Goal: Task Accomplishment & Management: Use online tool/utility

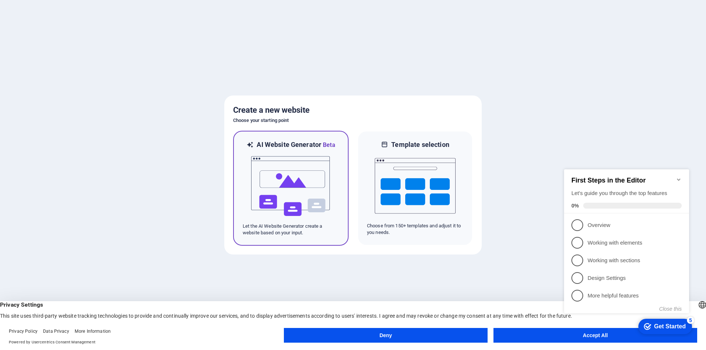
click at [310, 181] on img at bounding box center [290, 187] width 81 height 74
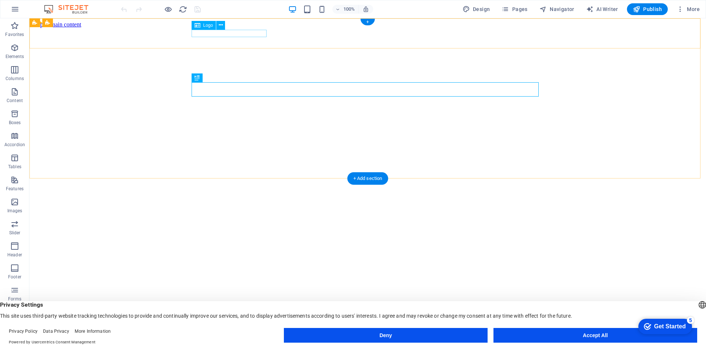
click at [132, 316] on span "[DOMAIN_NAME]" at bounding box center [82, 322] width 100 height 13
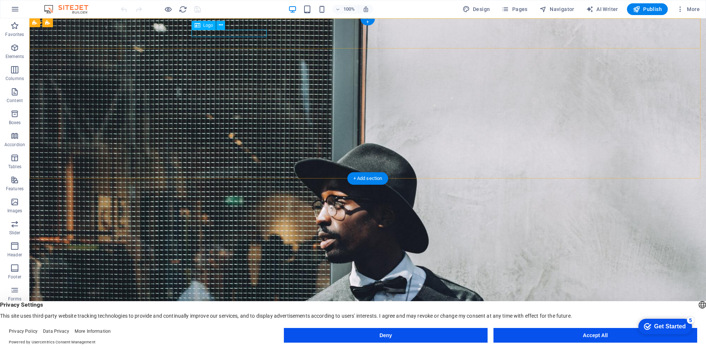
click at [243, 305] on span "[DOMAIN_NAME]" at bounding box center [218, 308] width 49 height 7
drag, startPoint x: 253, startPoint y: 32, endPoint x: 268, endPoint y: 34, distance: 14.8
click at [209, 26] on span "Logo" at bounding box center [208, 25] width 10 height 4
drag, startPoint x: 194, startPoint y: 27, endPoint x: 199, endPoint y: 28, distance: 5.2
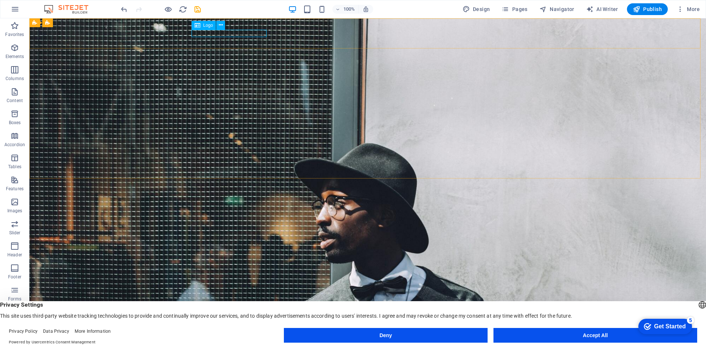
click at [199, 28] on icon at bounding box center [198, 25] width 6 height 9
click at [200, 26] on icon at bounding box center [198, 25] width 6 height 9
click at [222, 24] on icon at bounding box center [221, 25] width 4 height 8
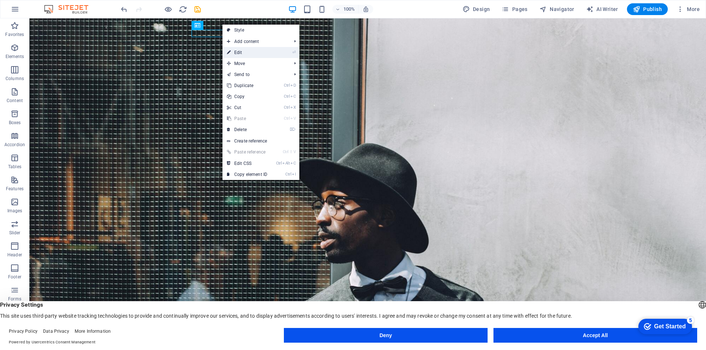
click at [238, 52] on link "⏎ Edit" at bounding box center [246, 52] width 49 height 11
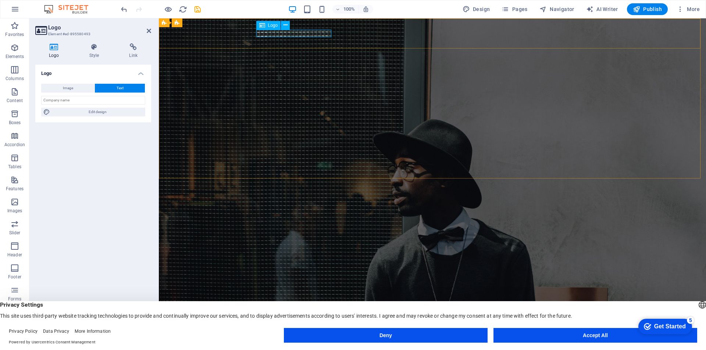
click at [301, 323] on div "[DOMAIN_NAME]" at bounding box center [432, 326] width 347 height 7
click at [63, 39] on div "Logo Style Link Logo Image Text Drag files here, click to choose files or selec…" at bounding box center [93, 188] width 128 height 301
click at [56, 52] on h4 "Logo" at bounding box center [55, 50] width 40 height 15
click at [117, 86] on span "Text" at bounding box center [120, 88] width 7 height 9
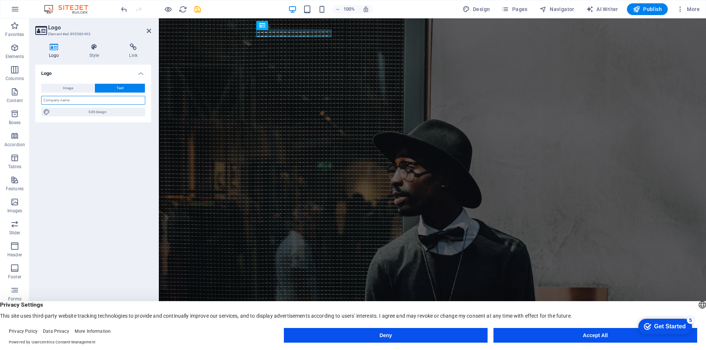
click at [103, 100] on input "text" at bounding box center [93, 100] width 104 height 9
type input "Quba Tech International"
click at [78, 88] on button "Image" at bounding box center [67, 88] width 53 height 9
select select "DISABLED_OPTION_VALUE"
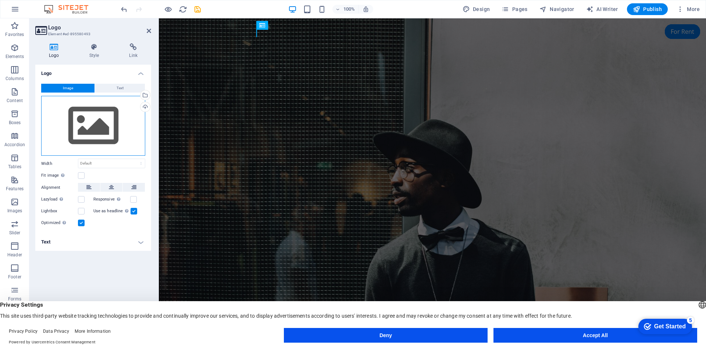
click at [113, 115] on div "Drag files here, click to choose files or select files from Files or our free s…" at bounding box center [93, 126] width 104 height 60
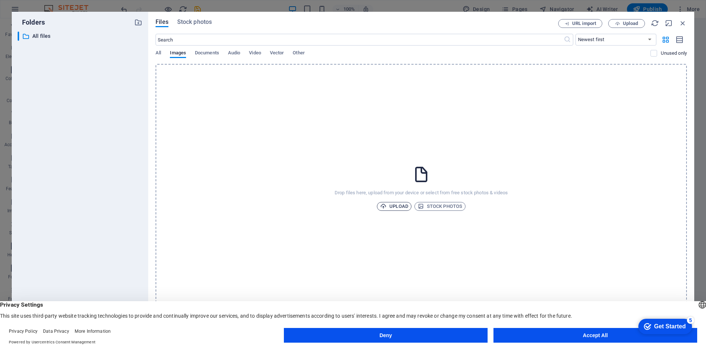
click at [401, 207] on span "Upload" at bounding box center [394, 206] width 28 height 9
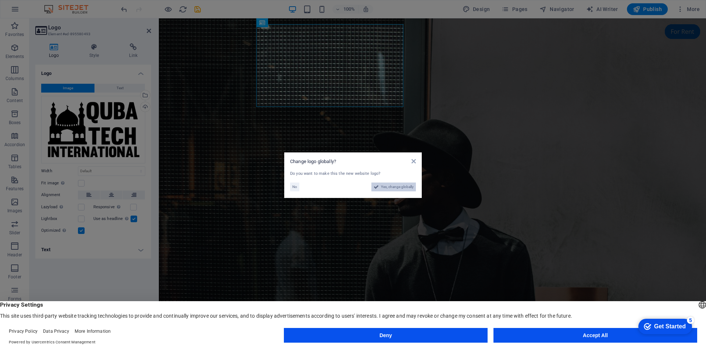
drag, startPoint x: 389, startPoint y: 189, endPoint x: 230, endPoint y: 170, distance: 159.6
click at [389, 189] on span "Yes, change globally" at bounding box center [397, 187] width 33 height 9
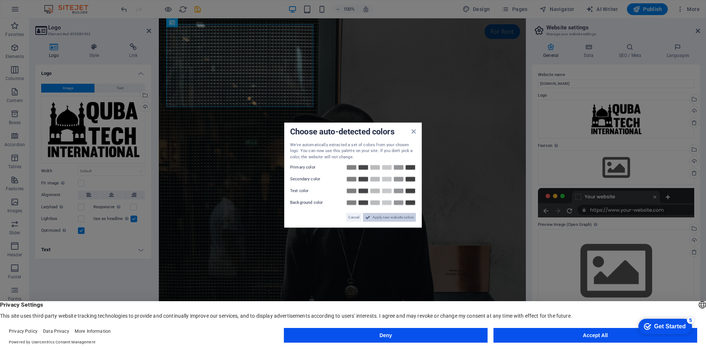
drag, startPoint x: 391, startPoint y: 217, endPoint x: 249, endPoint y: 199, distance: 143.9
click at [391, 217] on span "Apply new website colors" at bounding box center [393, 217] width 41 height 9
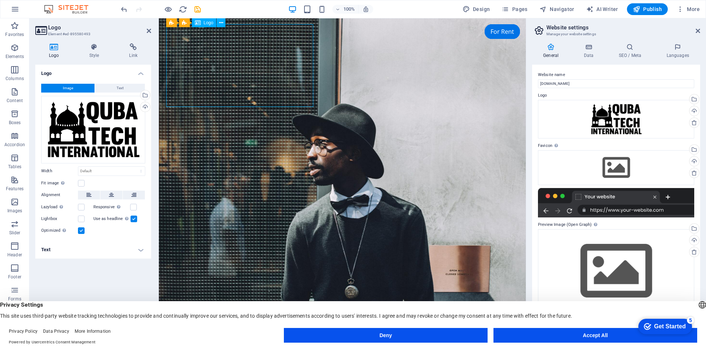
drag, startPoint x: 312, startPoint y: 106, endPoint x: 296, endPoint y: 81, distance: 29.6
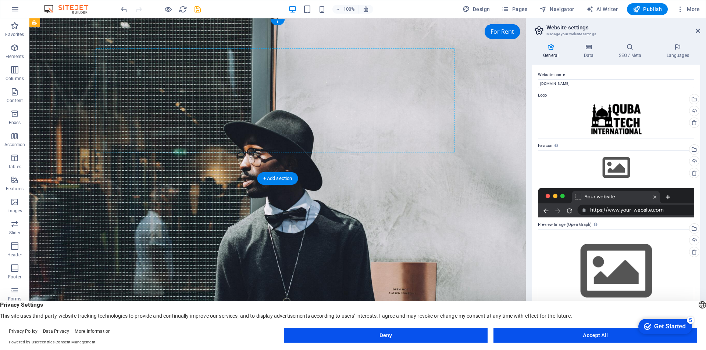
drag, startPoint x: 182, startPoint y: 107, endPoint x: 197, endPoint y: 44, distance: 65.0
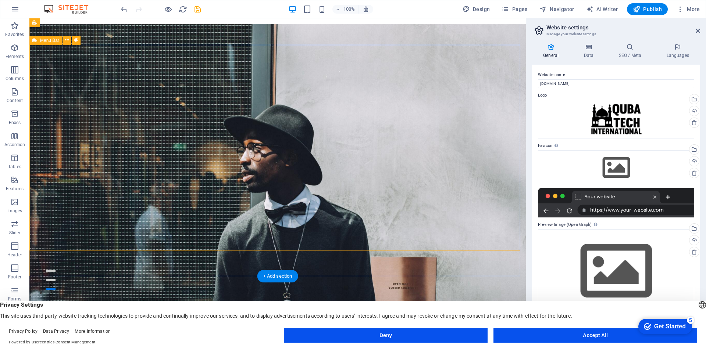
scroll to position [37, 0]
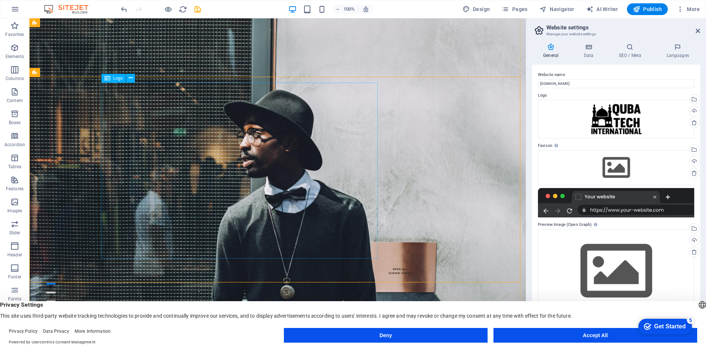
drag, startPoint x: 314, startPoint y: 76, endPoint x: 297, endPoint y: 121, distance: 48.4
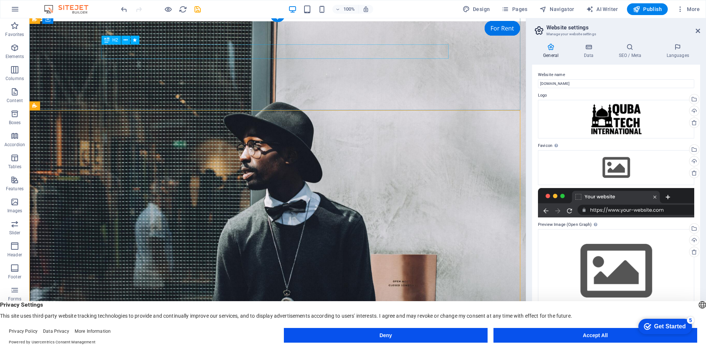
scroll to position [0, 0]
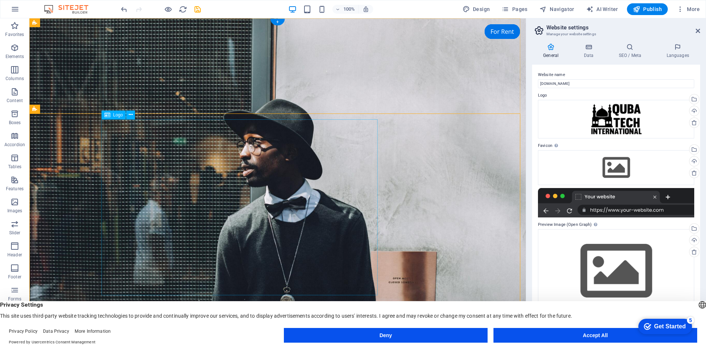
click at [107, 116] on icon at bounding box center [107, 115] width 6 height 9
click at [116, 114] on span "Logo" at bounding box center [118, 115] width 10 height 4
click at [131, 115] on icon at bounding box center [131, 115] width 4 height 8
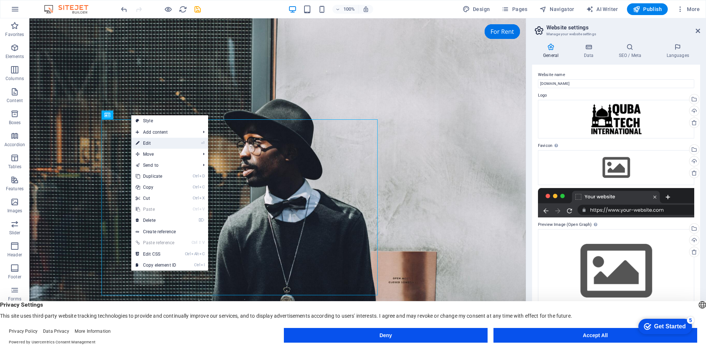
click at [156, 143] on link "⏎ Edit" at bounding box center [155, 143] width 49 height 11
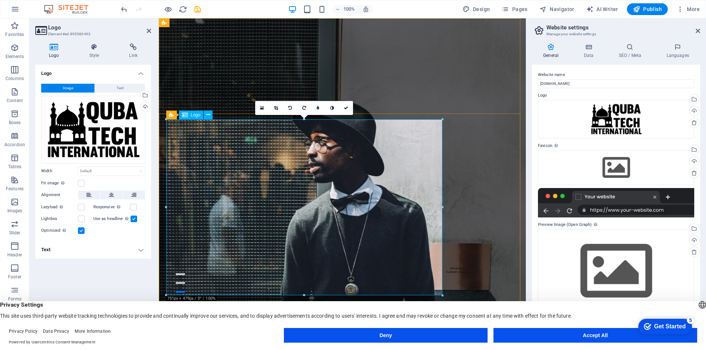
scroll to position [74, 0]
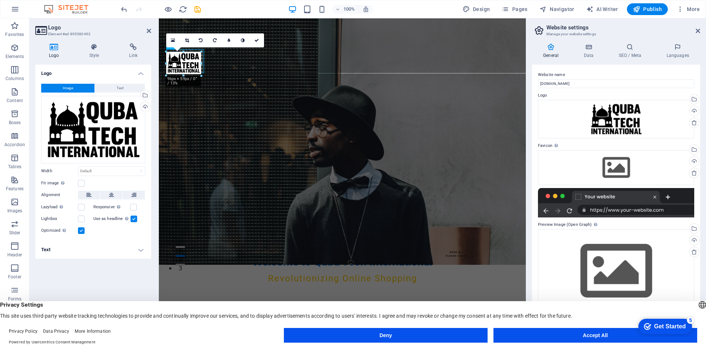
drag, startPoint x: 442, startPoint y: 222, endPoint x: 204, endPoint y: 65, distance: 285.2
type input "103"
select select "px"
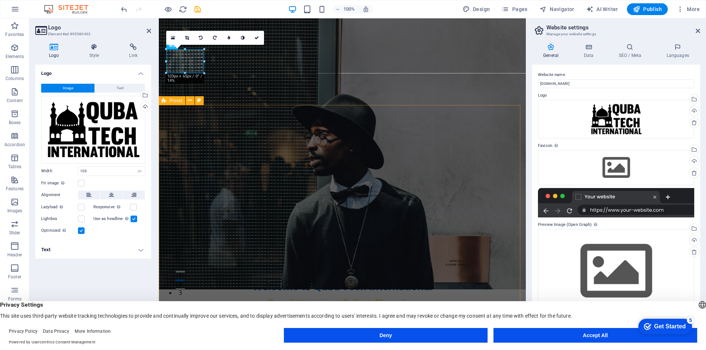
scroll to position [37, 0]
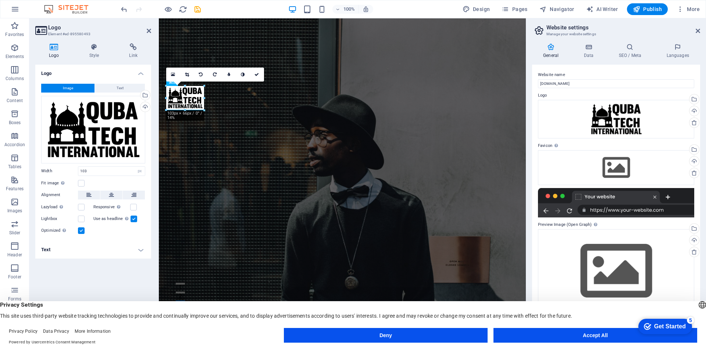
drag, startPoint x: 204, startPoint y: 110, endPoint x: 39, endPoint y: 89, distance: 166.8
drag, startPoint x: 185, startPoint y: 110, endPoint x: 39, endPoint y: 85, distance: 147.3
type input "101"
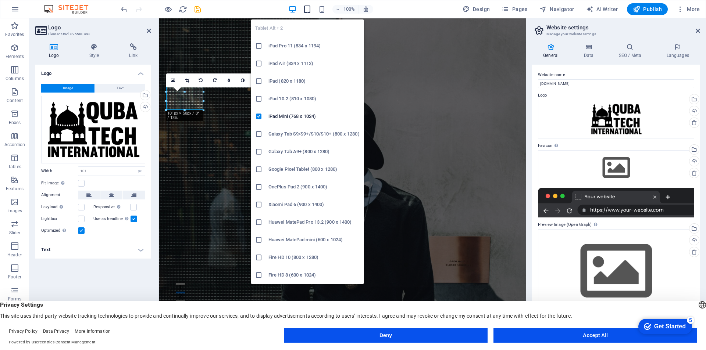
click at [310, 9] on icon "button" at bounding box center [307, 9] width 8 height 8
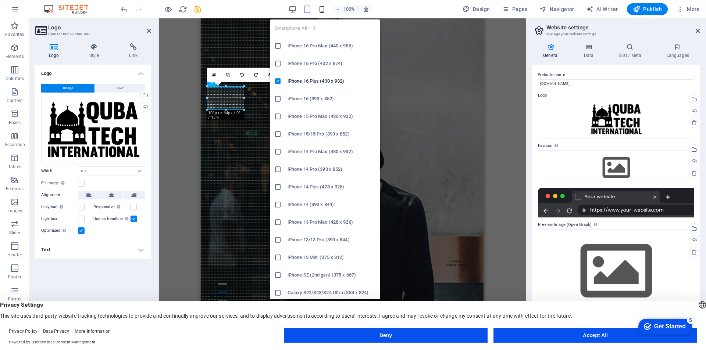
click at [324, 10] on icon "button" at bounding box center [322, 9] width 8 height 8
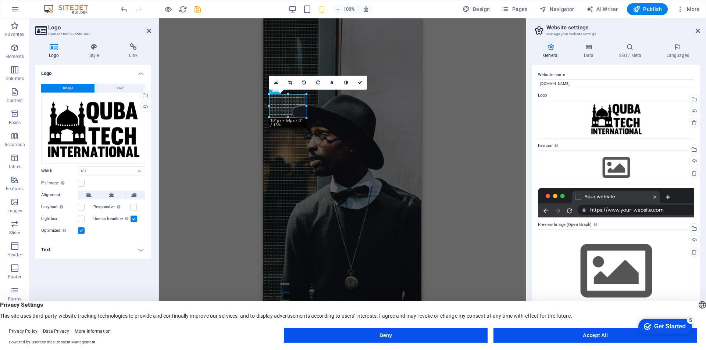
click at [454, 80] on div "Banner H2 Banner Banner Container Menu Bar Menu Spacer Spacer Preset Container …" at bounding box center [342, 178] width 367 height 320
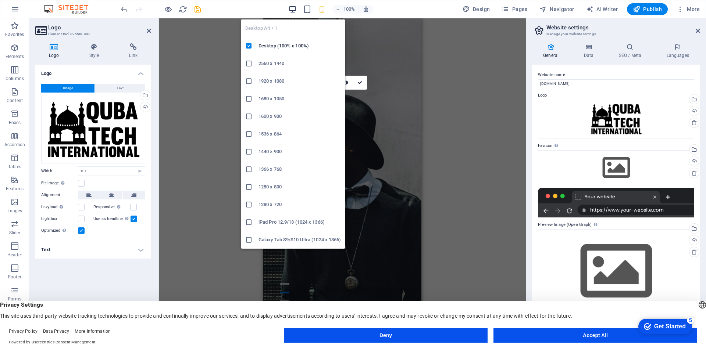
click at [295, 8] on icon "button" at bounding box center [292, 9] width 8 height 8
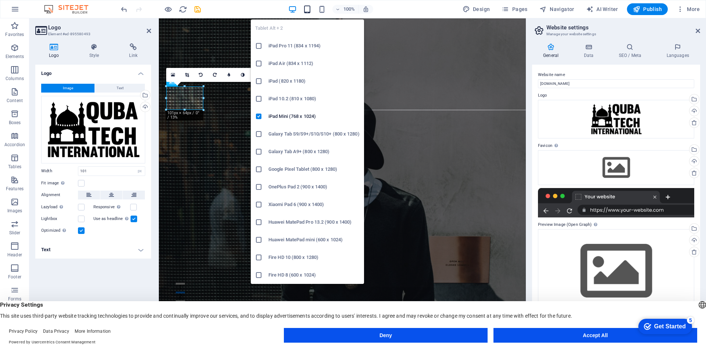
click at [309, 6] on icon "button" at bounding box center [307, 9] width 8 height 8
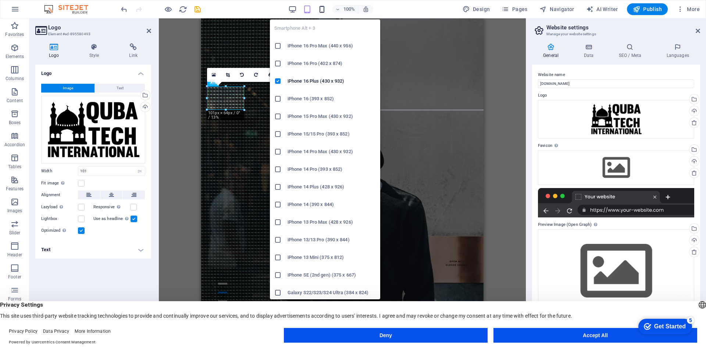
click at [326, 10] on icon "button" at bounding box center [322, 9] width 8 height 8
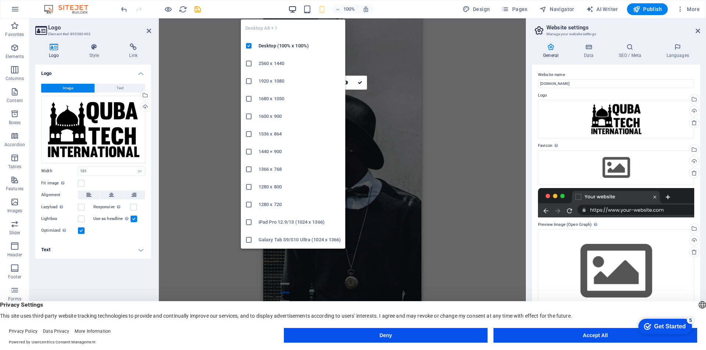
click at [294, 6] on icon "button" at bounding box center [292, 9] width 8 height 8
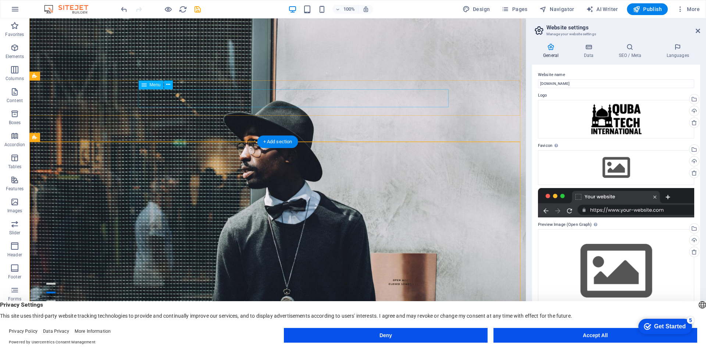
drag, startPoint x: 447, startPoint y: 106, endPoint x: 457, endPoint y: 116, distance: 14.3
click at [145, 88] on icon at bounding box center [144, 85] width 5 height 9
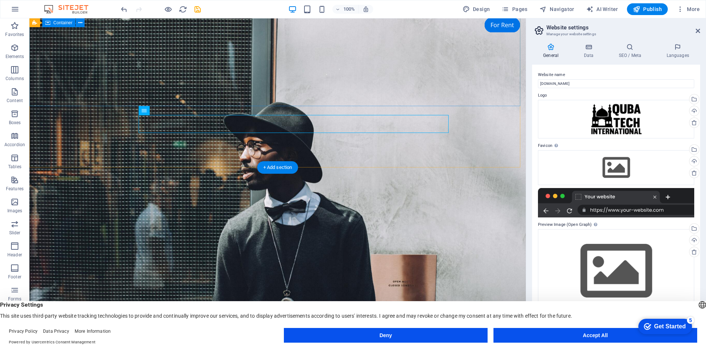
scroll to position [0, 0]
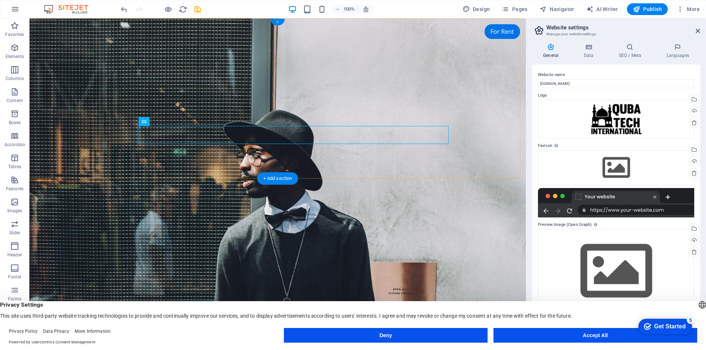
click at [278, 19] on div "+" at bounding box center [277, 22] width 14 height 7
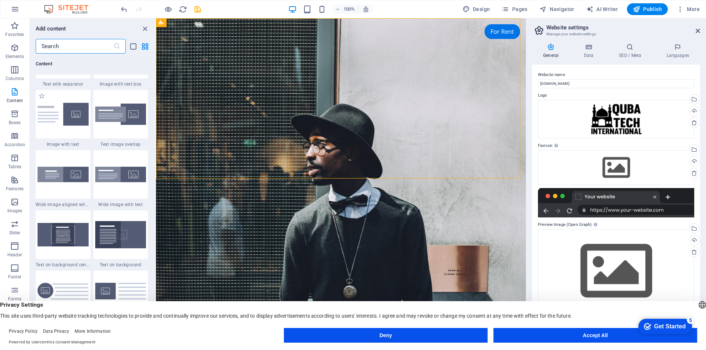
scroll to position [1397, 0]
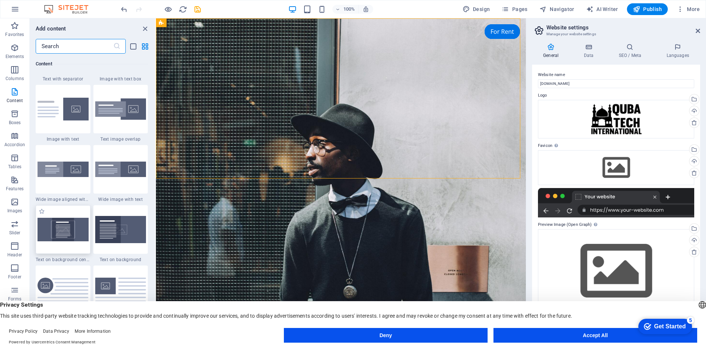
click at [75, 236] on div at bounding box center [63, 230] width 55 height 49
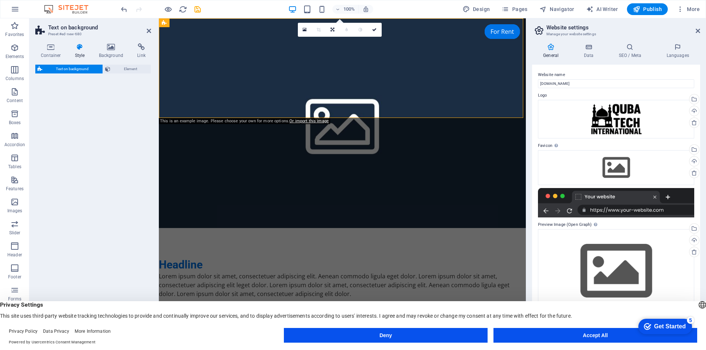
select select "%"
select select "rem"
select select "px"
select select "preset-fullscreen-text-on-background-v2-centered"
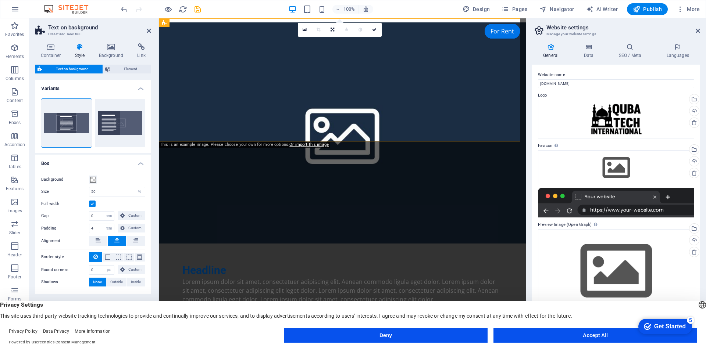
scroll to position [0, 0]
